Goal: Find specific page/section: Find specific page/section

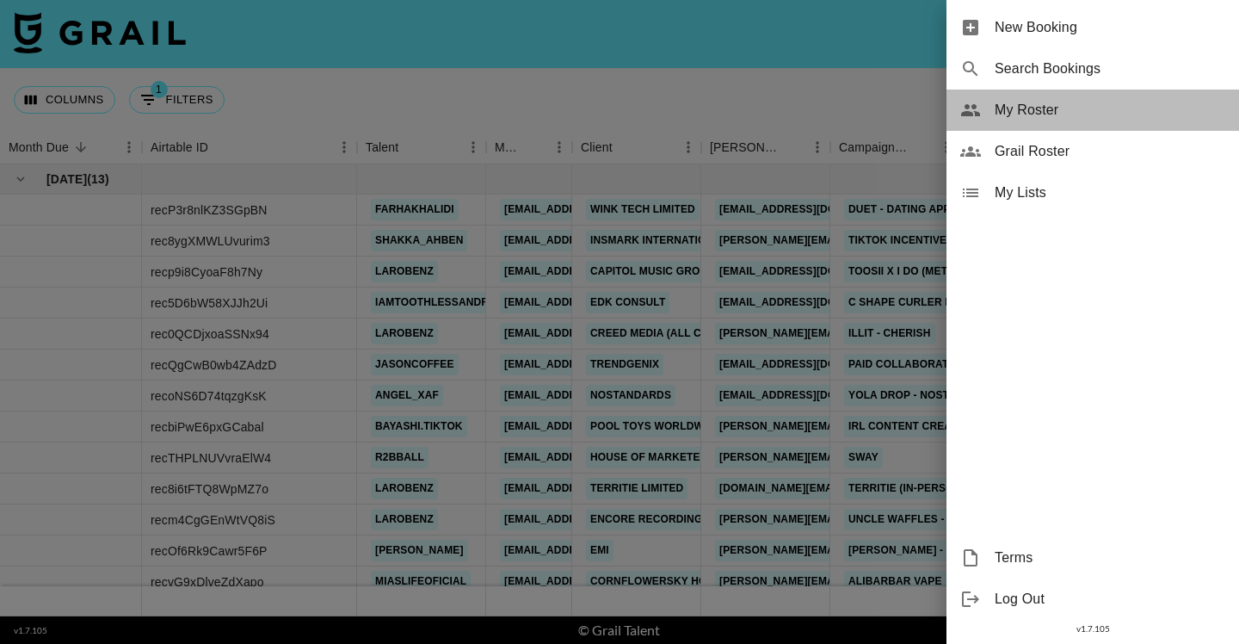
click at [1024, 110] on span "My Roster" at bounding box center [1110, 110] width 231 height 21
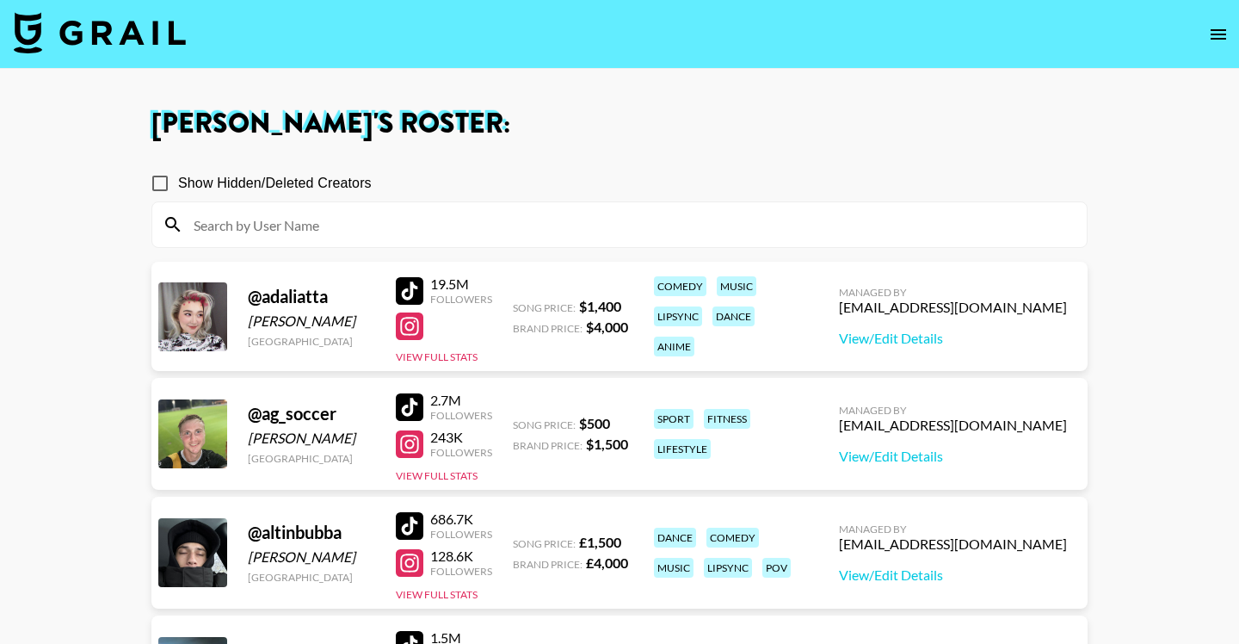
click at [609, 214] on input at bounding box center [629, 225] width 893 height 28
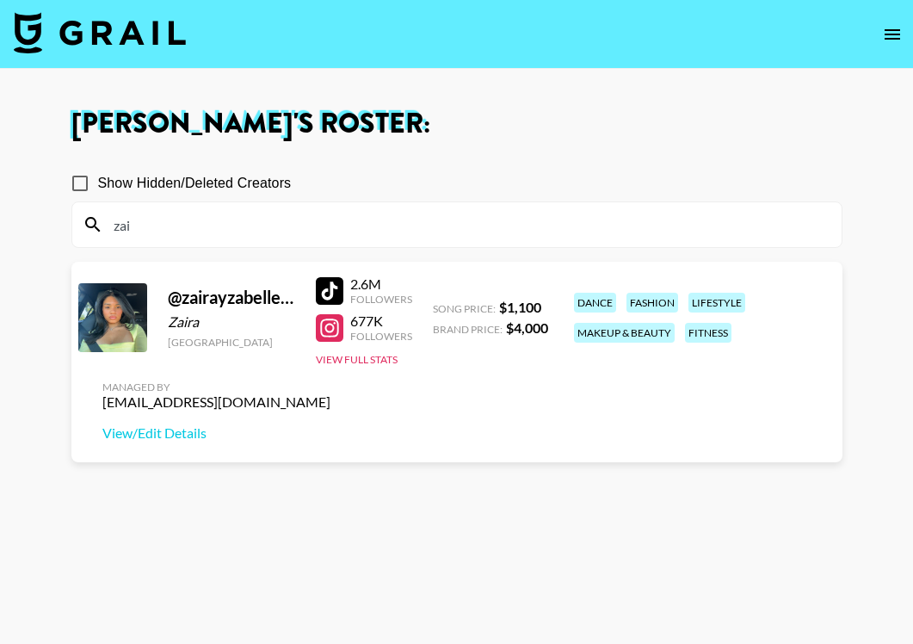
click at [528, 237] on input "zai" at bounding box center [467, 225] width 728 height 28
click at [528, 229] on input "zai" at bounding box center [467, 225] width 728 height 28
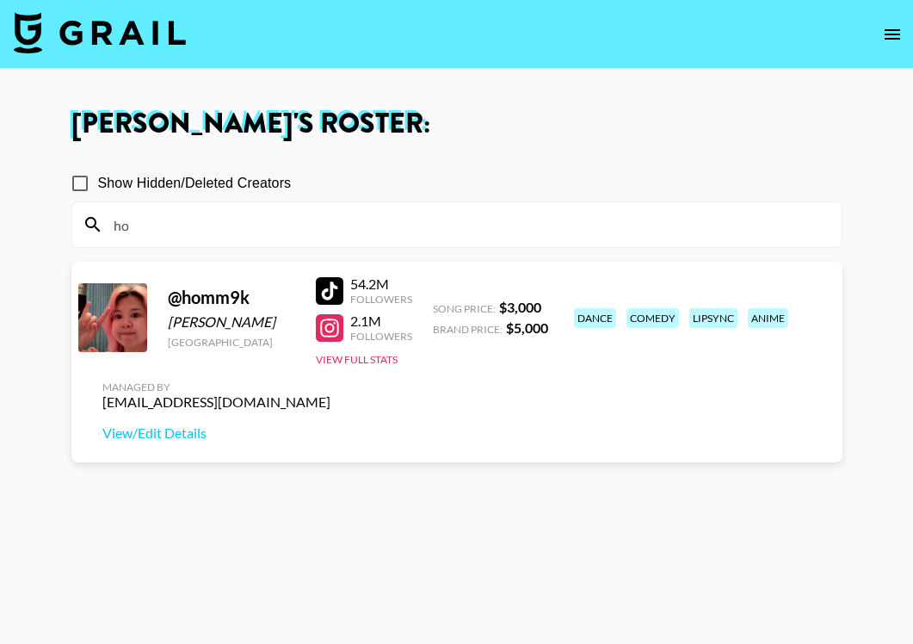
type input "h"
